Goal: Task Accomplishment & Management: Manage account settings

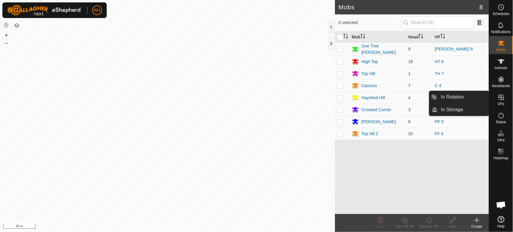
click at [502, 99] on icon at bounding box center [501, 97] width 7 height 7
click at [458, 97] on link "In Rotation" at bounding box center [463, 97] width 51 height 12
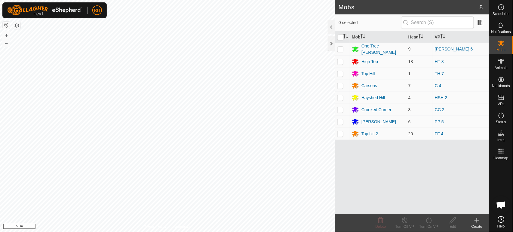
click at [489, 232] on p-menu "In Rotation In Storage" at bounding box center [489, 232] width 0 height 0
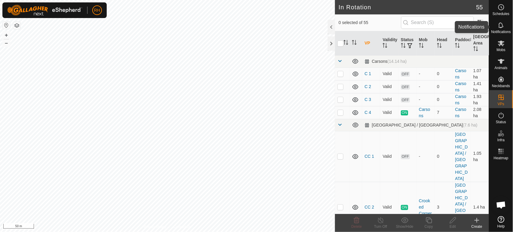
click at [504, 26] on icon at bounding box center [501, 25] width 7 height 7
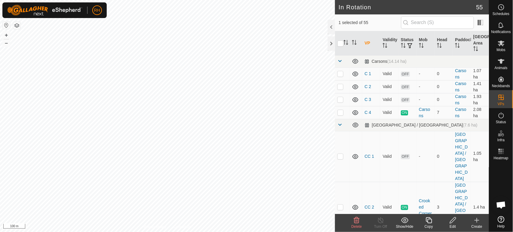
click at [453, 220] on icon at bounding box center [453, 220] width 8 height 7
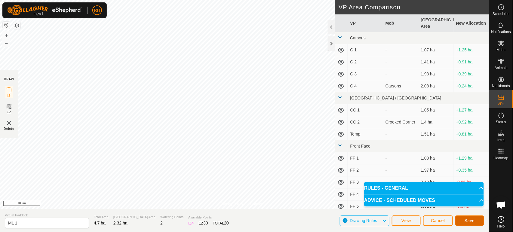
click at [463, 219] on button "Save" at bounding box center [469, 221] width 29 height 11
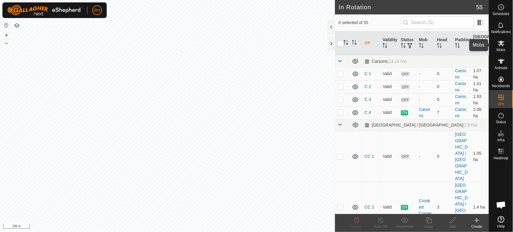
click at [499, 43] on icon at bounding box center [501, 43] width 7 height 7
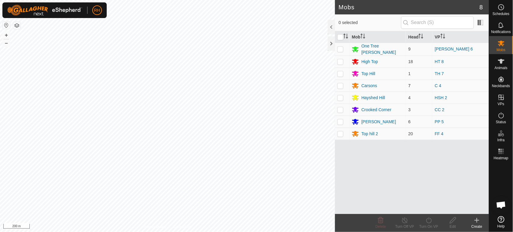
click at [339, 84] on p-checkbox at bounding box center [340, 85] width 6 height 5
checkbox input "true"
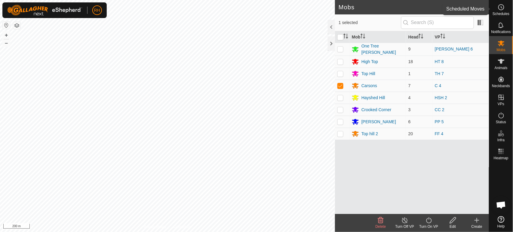
click at [503, 7] on icon at bounding box center [501, 7] width 7 height 7
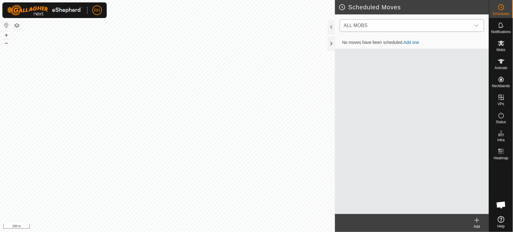
click at [477, 25] on icon "dropdown trigger" at bounding box center [476, 25] width 5 height 5
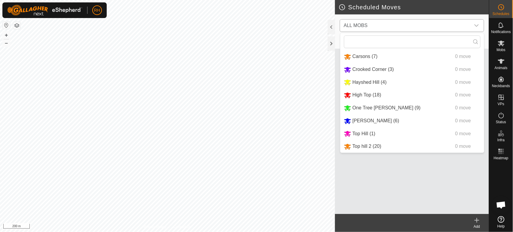
click at [350, 58] on li "Carsons (7) 0 move" at bounding box center [412, 57] width 144 height 12
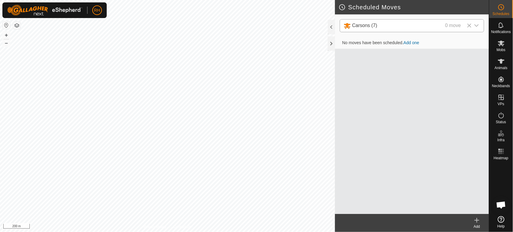
click at [417, 43] on link "Add one" at bounding box center [412, 42] width 16 height 5
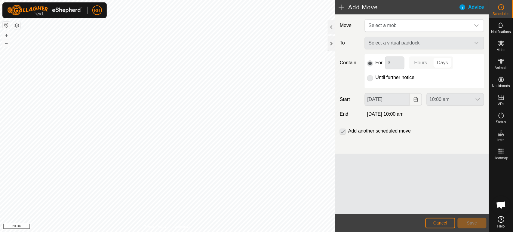
click at [416, 44] on div "Select a virtual paddock" at bounding box center [424, 43] width 124 height 13
click at [476, 41] on div "Select a virtual paddock" at bounding box center [424, 43] width 124 height 13
click at [473, 43] on div "Select a virtual paddock" at bounding box center [424, 43] width 124 height 13
click at [477, 25] on icon "dropdown trigger" at bounding box center [476, 25] width 5 height 5
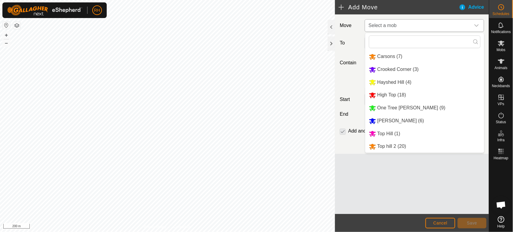
click at [423, 56] on li "Carsons (7)" at bounding box center [424, 57] width 119 height 12
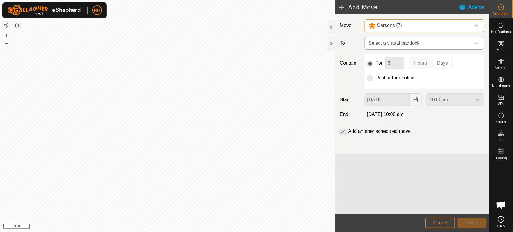
click at [449, 46] on span "Select a virtual paddock" at bounding box center [418, 43] width 104 height 12
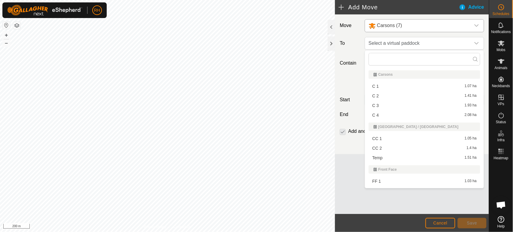
click at [385, 104] on li "C 3 1.93 ha" at bounding box center [425, 105] width 112 height 9
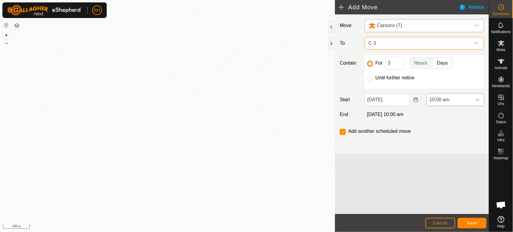
click at [478, 98] on icon "dropdown trigger" at bounding box center [477, 99] width 5 height 5
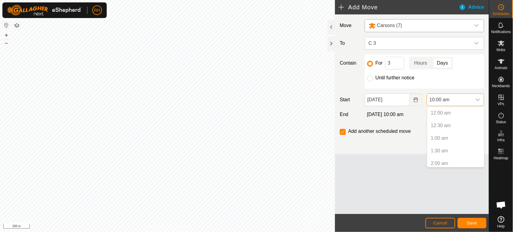
scroll to position [204, 0]
click at [443, 148] on p-selectitem "9:30 am" at bounding box center [455, 149] width 57 height 12
click at [447, 161] on li "10:00 am" at bounding box center [455, 161] width 57 height 12
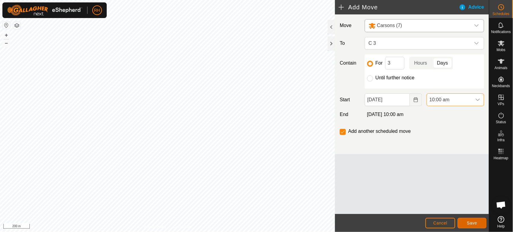
click at [474, 222] on span "Save" at bounding box center [472, 223] width 10 height 5
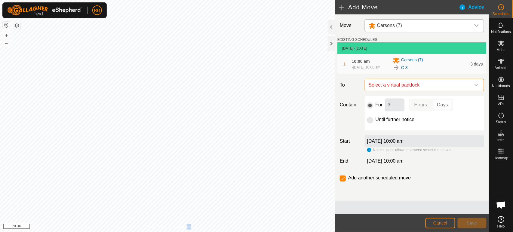
click at [435, 83] on span "Select a virtual paddock" at bounding box center [418, 85] width 104 height 12
click at [479, 84] on icon "dropdown trigger" at bounding box center [476, 85] width 5 height 5
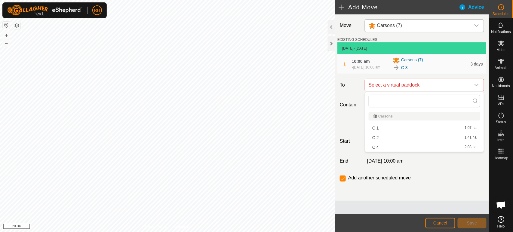
click at [399, 138] on li "C 2 1.41 ha" at bounding box center [425, 137] width 112 height 9
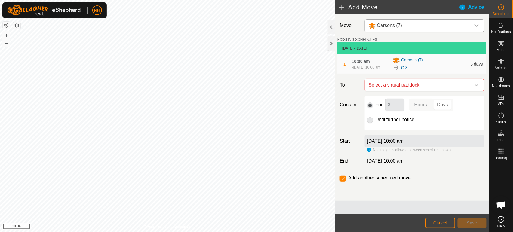
click at [399, 130] on div "C 2 1.41 ha" at bounding box center [424, 128] width 104 height 3
click at [468, 221] on span "Save" at bounding box center [472, 223] width 10 height 5
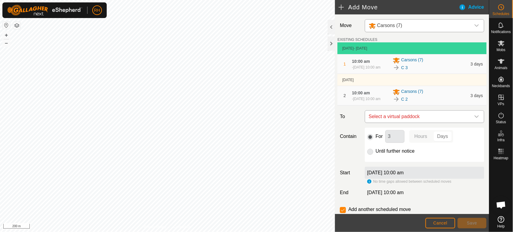
click at [472, 114] on div "dropdown trigger" at bounding box center [477, 117] width 12 height 12
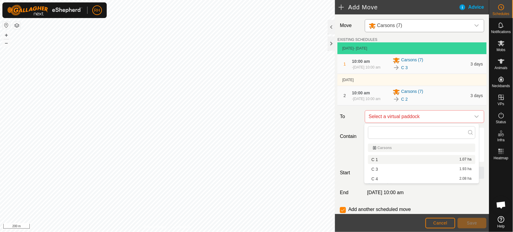
click at [410, 159] on li "C 1 1.07 ha" at bounding box center [421, 159] width 107 height 9
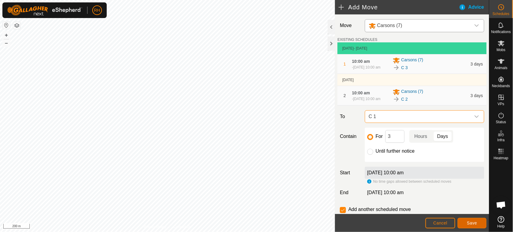
click at [469, 224] on span "Save" at bounding box center [472, 223] width 10 height 5
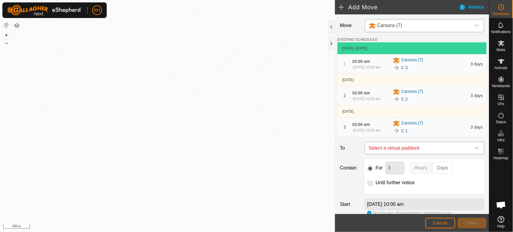
click at [471, 152] on div "dropdown trigger" at bounding box center [477, 148] width 12 height 12
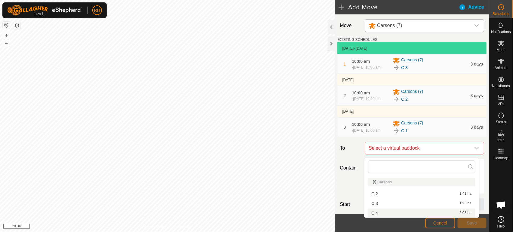
click at [381, 213] on li "C 4 2.08 ha" at bounding box center [421, 213] width 107 height 9
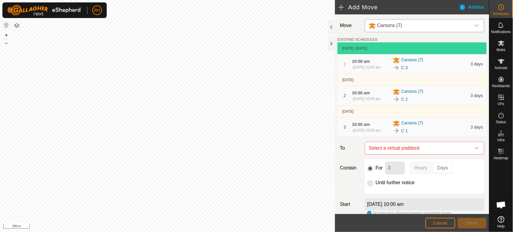
click at [381, 204] on div "C 4 2.08 ha" at bounding box center [422, 202] width 100 height 3
drag, startPoint x: 393, startPoint y: 170, endPoint x: 385, endPoint y: 173, distance: 8.6
click at [385, 173] on input "3" at bounding box center [394, 168] width 19 height 13
click at [468, 224] on span "Save" at bounding box center [472, 223] width 10 height 5
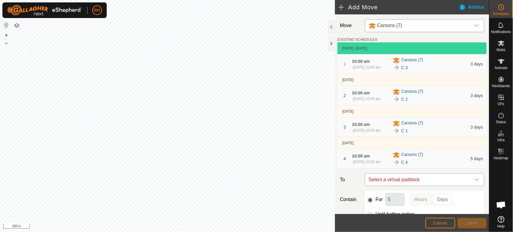
click at [378, 186] on span "Select a virtual paddock" at bounding box center [418, 180] width 104 height 12
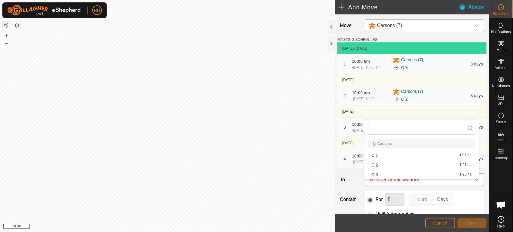
click at [375, 174] on li "C 3 1.93 ha" at bounding box center [421, 174] width 107 height 9
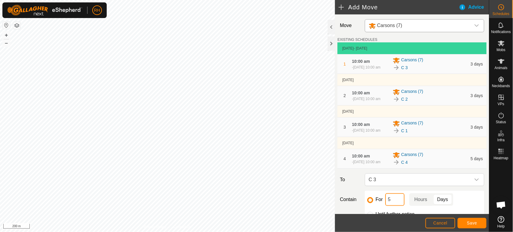
drag, startPoint x: 390, startPoint y: 204, endPoint x: 383, endPoint y: 206, distance: 6.6
click at [383, 206] on div "For 5 Hours Days" at bounding box center [424, 199] width 115 height 13
type input "3"
click at [471, 223] on span "Save" at bounding box center [472, 223] width 10 height 5
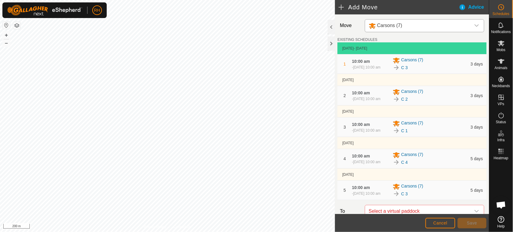
click at [436, 65] on div "C 3" at bounding box center [430, 67] width 74 height 7
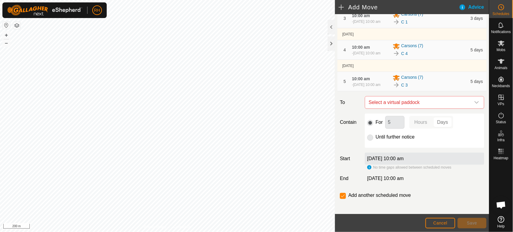
scroll to position [121, 0]
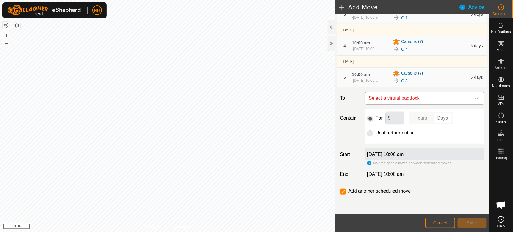
click at [408, 98] on span "Select a virtual paddock" at bounding box center [418, 98] width 104 height 12
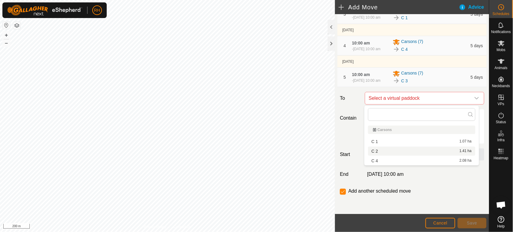
click at [395, 152] on li "C 2 1.41 ha" at bounding box center [421, 151] width 107 height 9
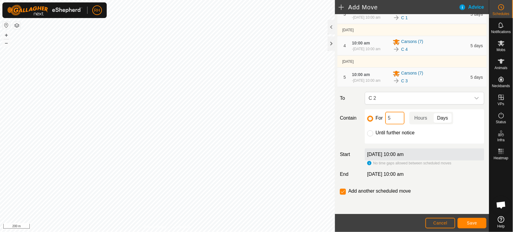
drag, startPoint x: 392, startPoint y: 118, endPoint x: 384, endPoint y: 119, distance: 8.0
click at [384, 119] on div "For 5 Hours Days" at bounding box center [424, 118] width 115 height 13
drag, startPoint x: 390, startPoint y: 117, endPoint x: 385, endPoint y: 118, distance: 4.3
click at [385, 118] on input "5" at bounding box center [394, 118] width 19 height 13
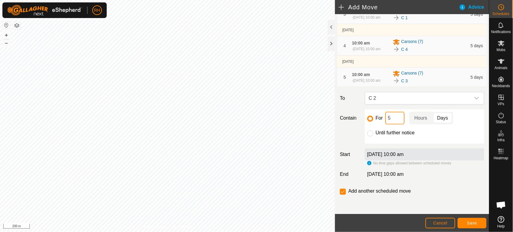
click at [385, 118] on input "5" at bounding box center [394, 118] width 19 height 13
type input "3"
click at [474, 224] on span "Save" at bounding box center [472, 223] width 10 height 5
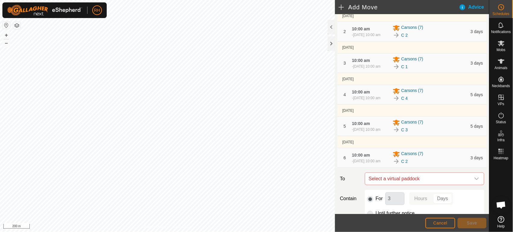
scroll to position [67, 0]
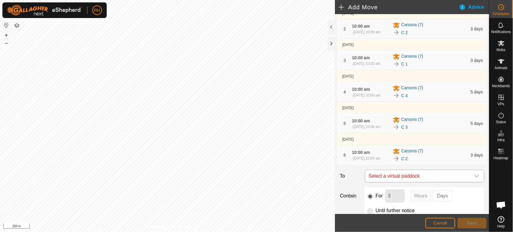
click at [406, 182] on span "Select a virtual paddock" at bounding box center [418, 176] width 104 height 12
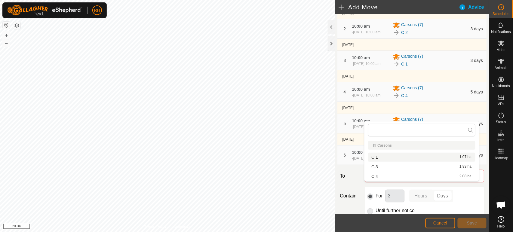
click at [377, 156] on li "C 1 1.07 ha" at bounding box center [421, 157] width 107 height 9
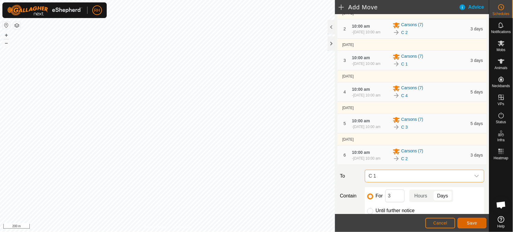
click at [467, 223] on button "Save" at bounding box center [472, 223] width 29 height 11
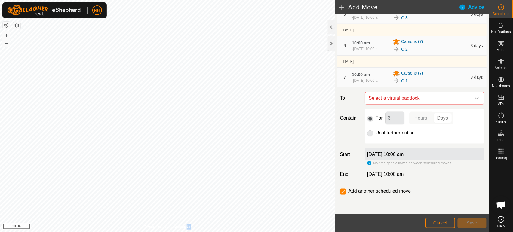
scroll to position [189, 0]
click at [345, 194] on input "checkbox" at bounding box center [343, 192] width 6 height 6
checkbox input "false"
click at [436, 223] on span "Cancel" at bounding box center [440, 223] width 14 height 5
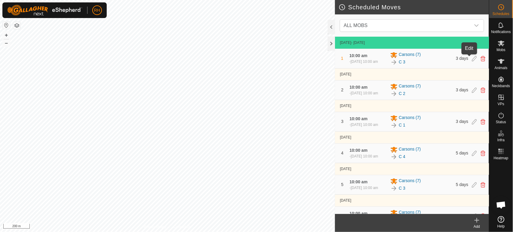
click at [472, 58] on icon at bounding box center [474, 58] width 5 height 5
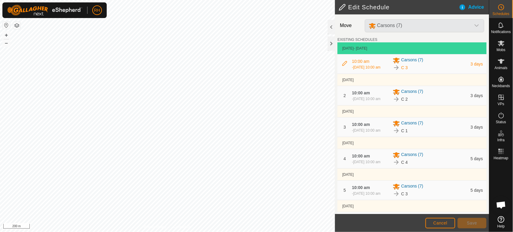
click at [471, 66] on span "3 days" at bounding box center [477, 64] width 12 height 5
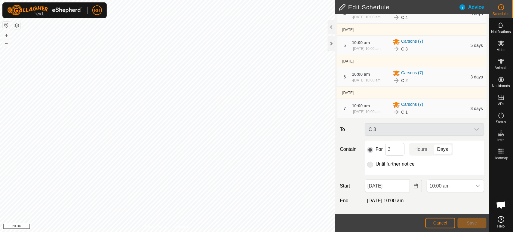
scroll to position [158, 0]
drag, startPoint x: 392, startPoint y: 149, endPoint x: 386, endPoint y: 151, distance: 5.6
click at [386, 151] on input "3" at bounding box center [394, 149] width 19 height 13
type input "5"
click at [473, 223] on span "Save" at bounding box center [472, 223] width 10 height 5
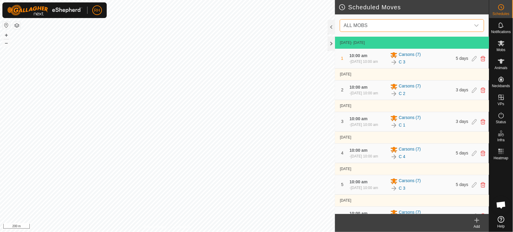
click at [368, 28] on span "ALL MOBS" at bounding box center [405, 26] width 129 height 12
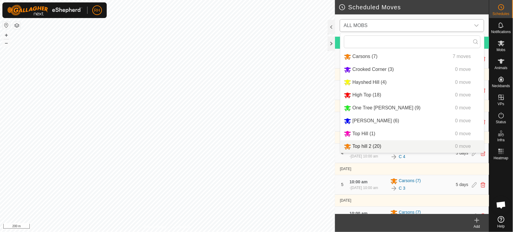
click at [361, 146] on li "Top hill 2 (20) 0 move" at bounding box center [412, 146] width 144 height 12
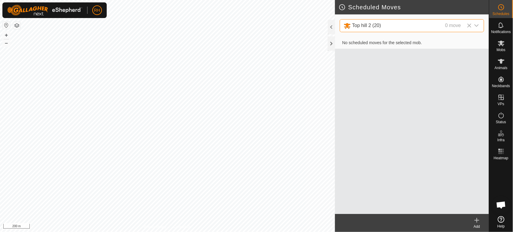
click at [382, 116] on div "No scheduled moves for the selected mob." at bounding box center [412, 125] width 154 height 177
